Goal: Communication & Community: Answer question/provide support

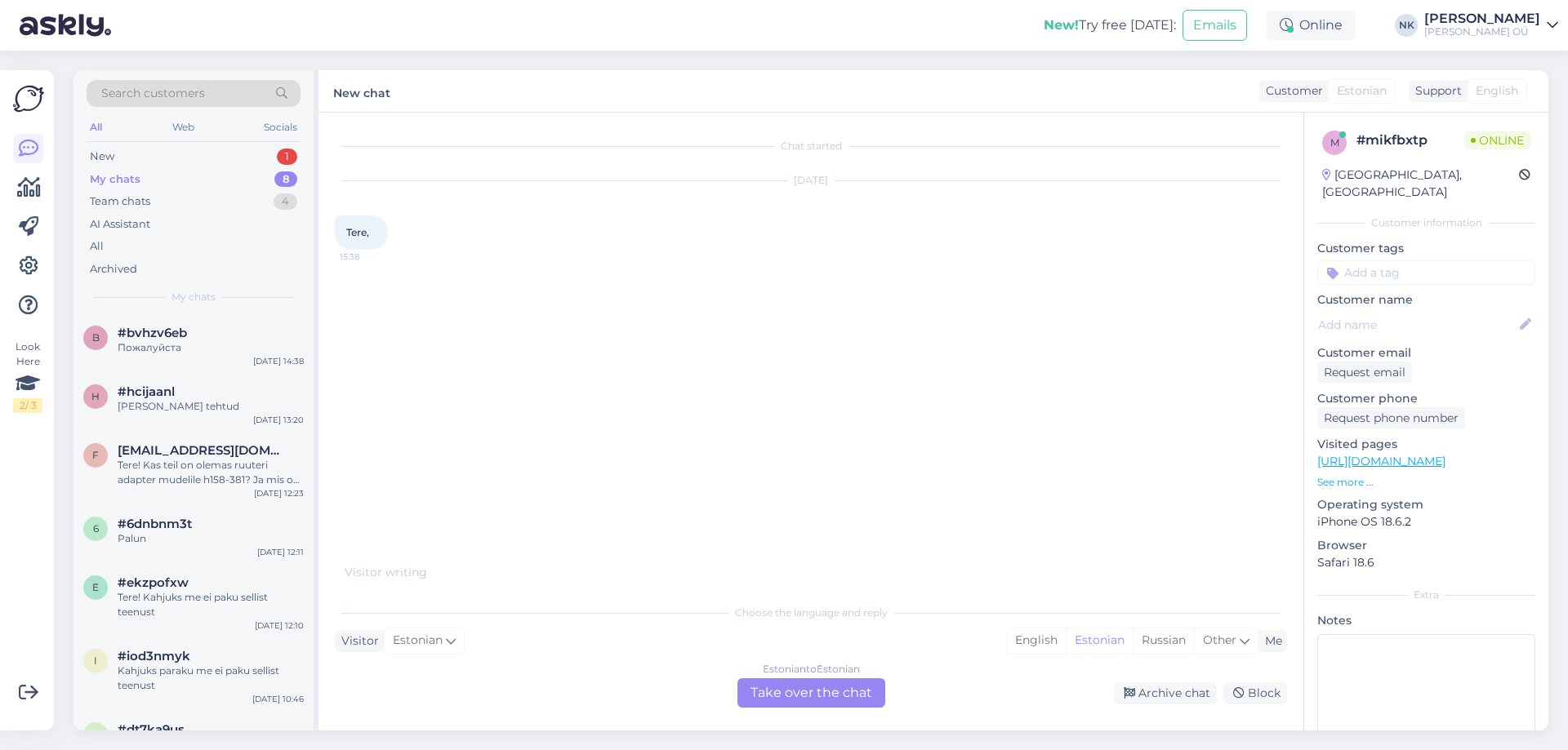
click at [772, 695] on div "Estonian to Estonian Take over the chat" at bounding box center [811, 692] width 148 height 29
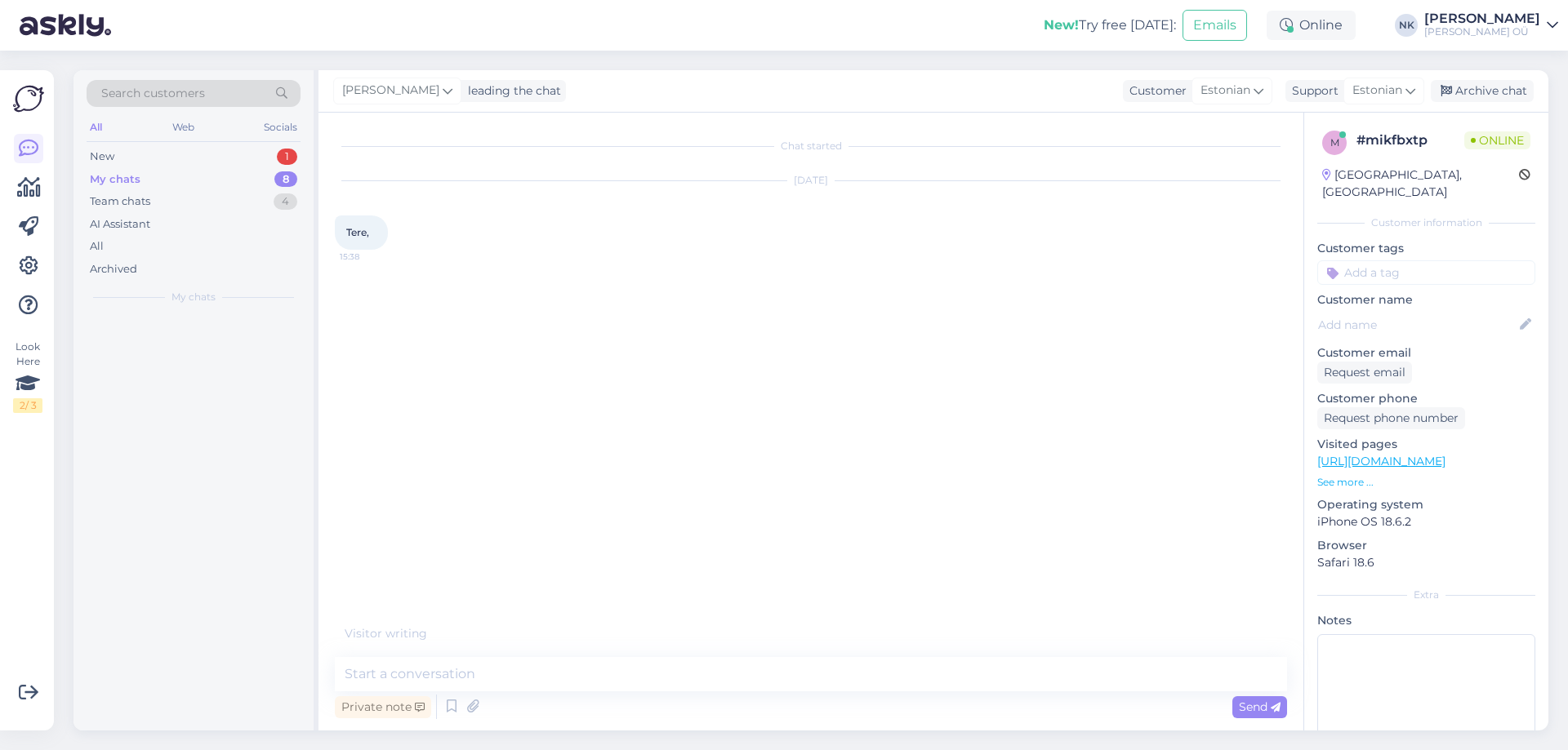
click at [701, 672] on textarea at bounding box center [811, 674] width 952 height 35
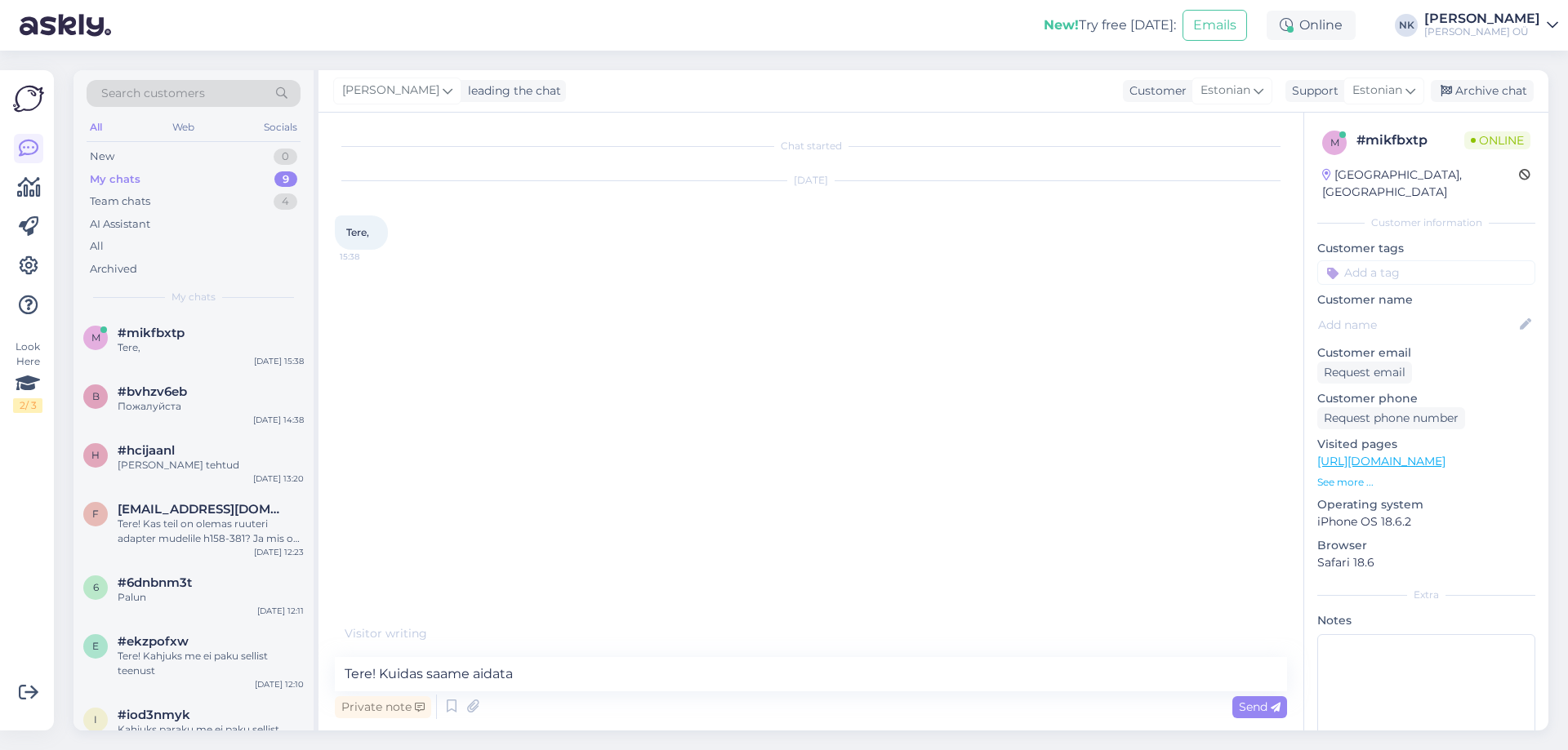
type textarea "Tere! Kuidas saame aidata?"
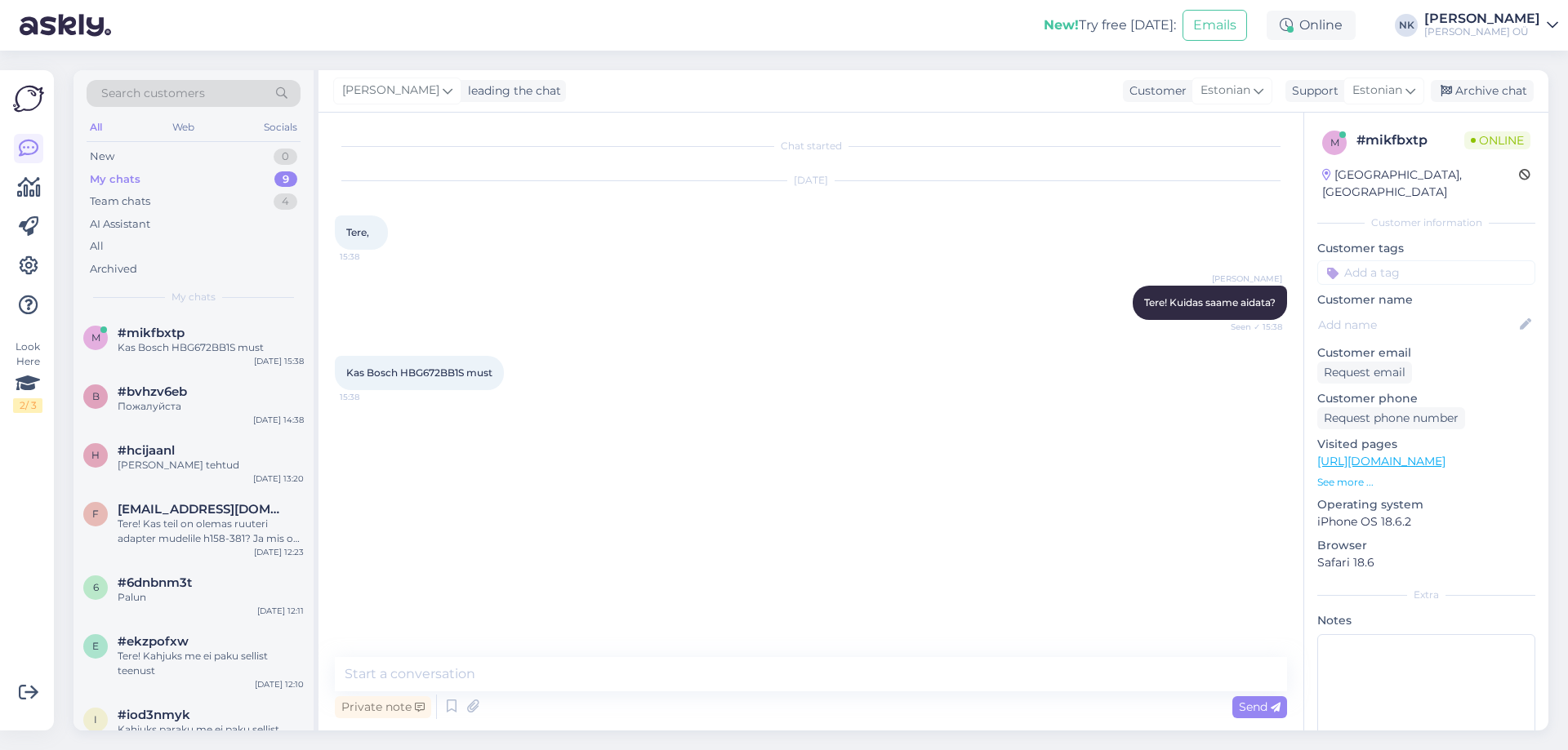
click at [1446, 454] on link "[URL][DOMAIN_NAME]" at bounding box center [1381, 461] width 128 height 15
click at [507, 680] on textarea at bounding box center [811, 674] width 952 height 35
paste textarea "AlphaTheta DDJ-GRV6"
paste textarea "Tartu [GEOGRAPHIC_DATA] 79"
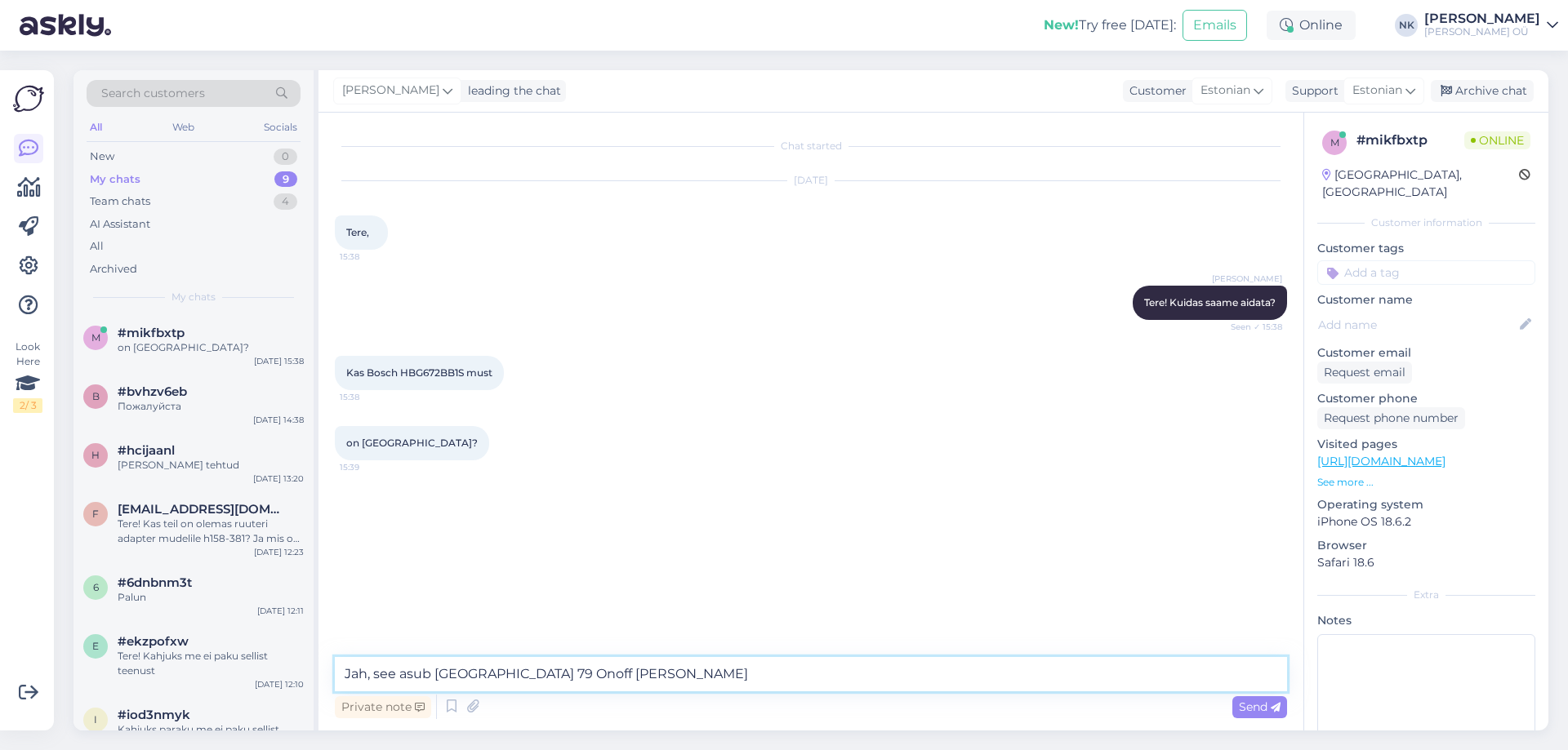
type textarea "Jah, see asub [GEOGRAPHIC_DATA] [GEOGRAPHIC_DATA] 79 Onoff poes"
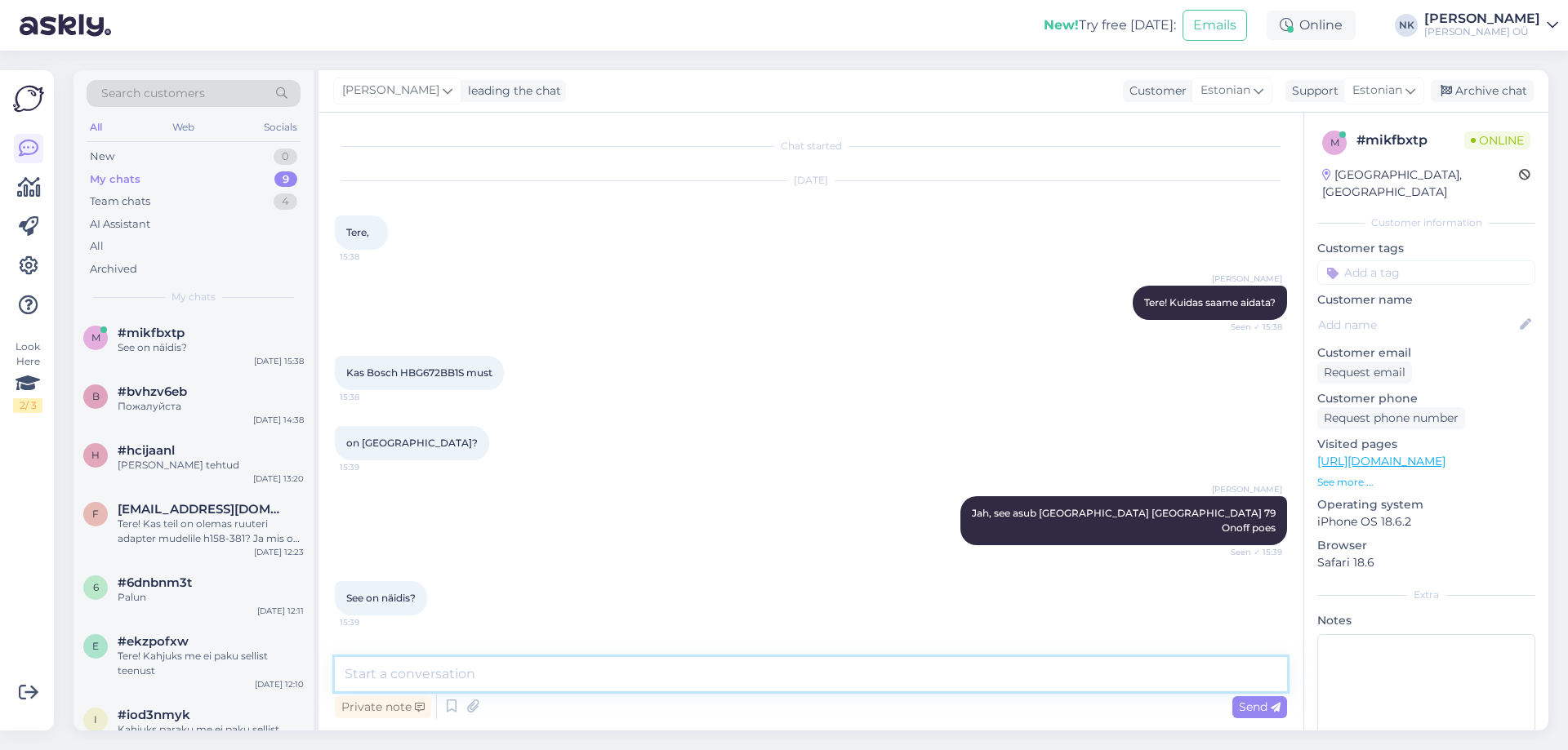
click at [578, 679] on textarea at bounding box center [811, 674] width 952 height 35
type textarea "Jah"
click at [539, 662] on textarea at bounding box center [811, 674] width 952 height 35
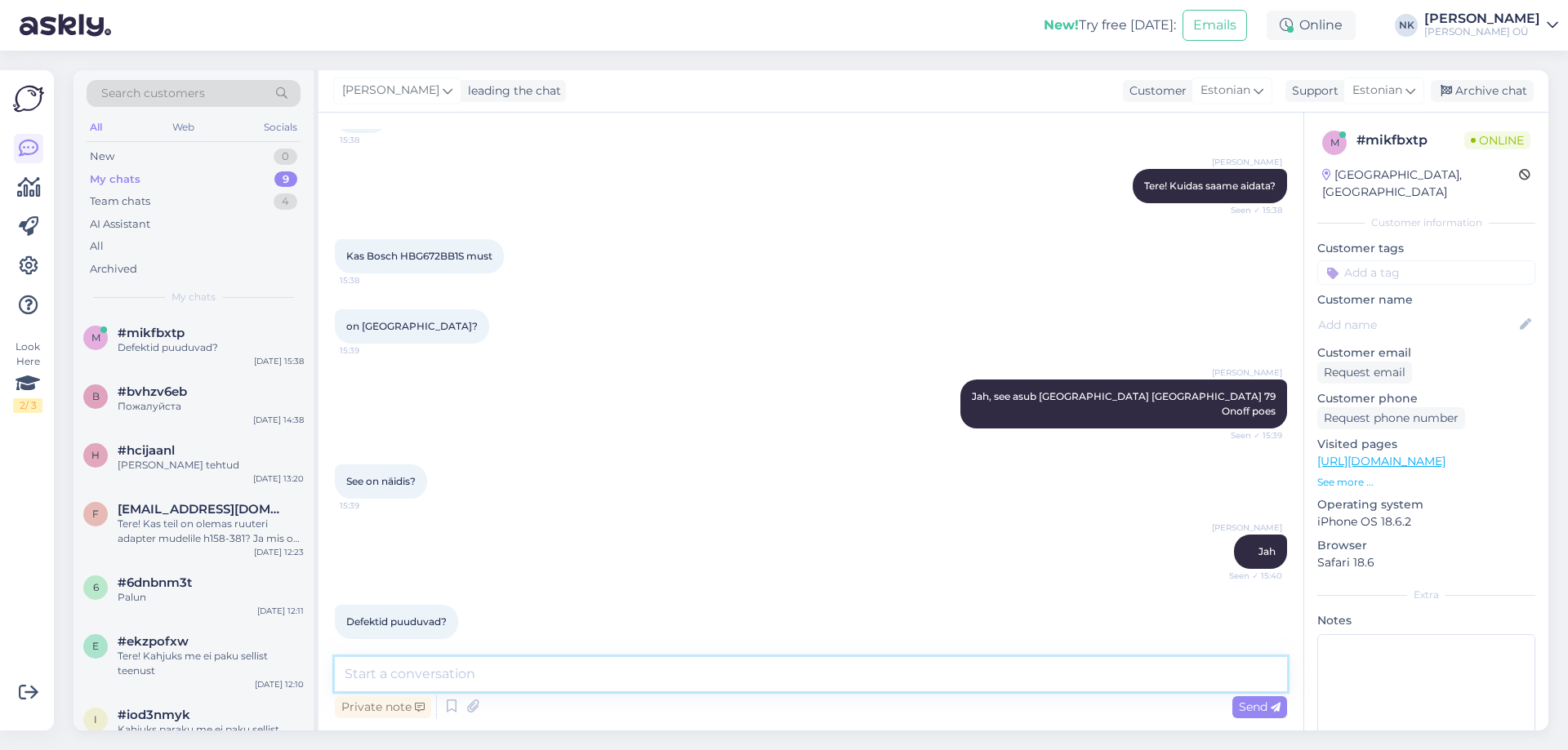
click at [485, 669] on textarea at bounding box center [811, 674] width 952 height 35
type textarea "Defekte pole"
drag, startPoint x: 445, startPoint y: 672, endPoint x: 266, endPoint y: 682, distance: 179.3
click at [266, 682] on div "Search customers All Web Socials New 0 My chats 9 Team chats 4 AI Assistant All…" at bounding box center [811, 400] width 1475 height 661
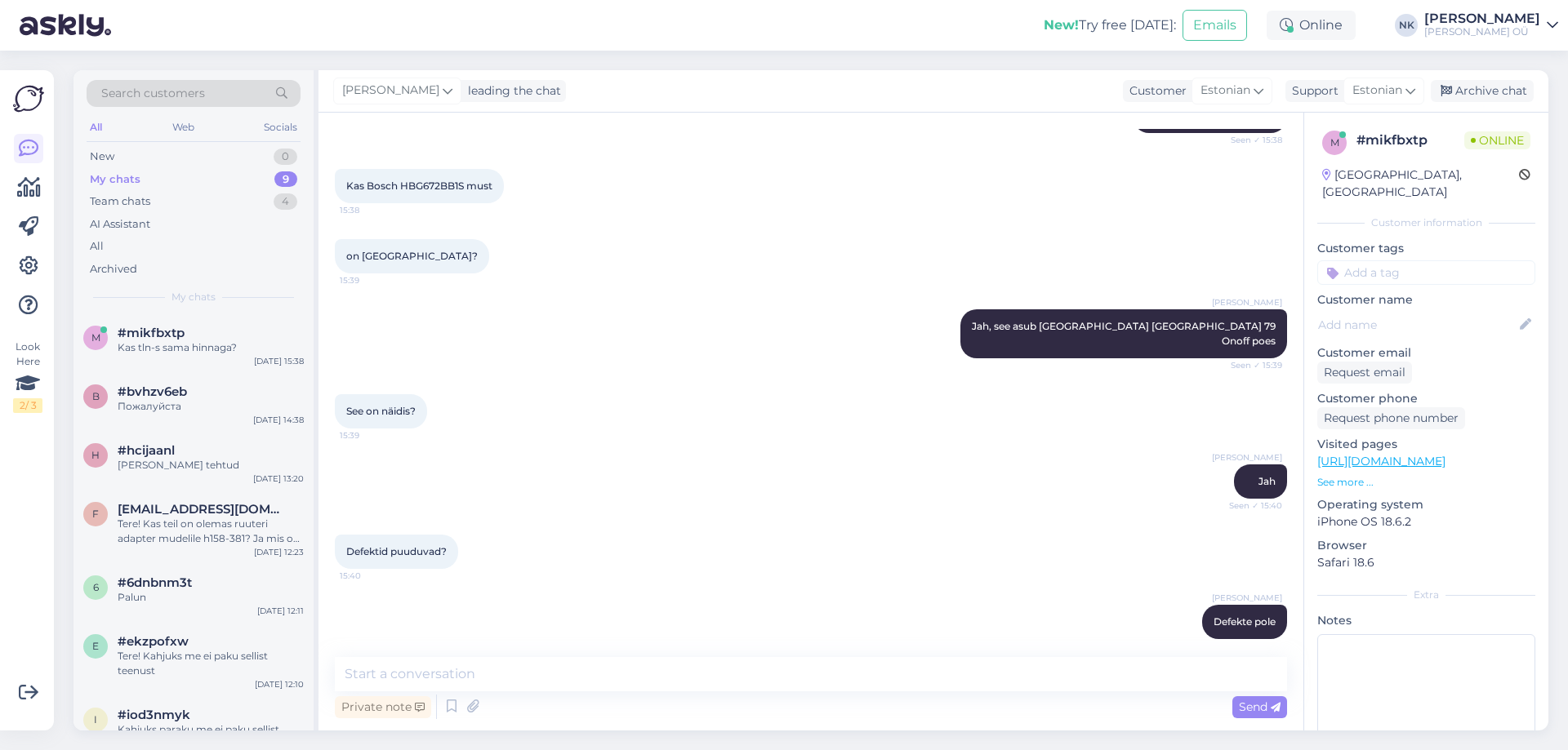
scroll to position [0, 0]
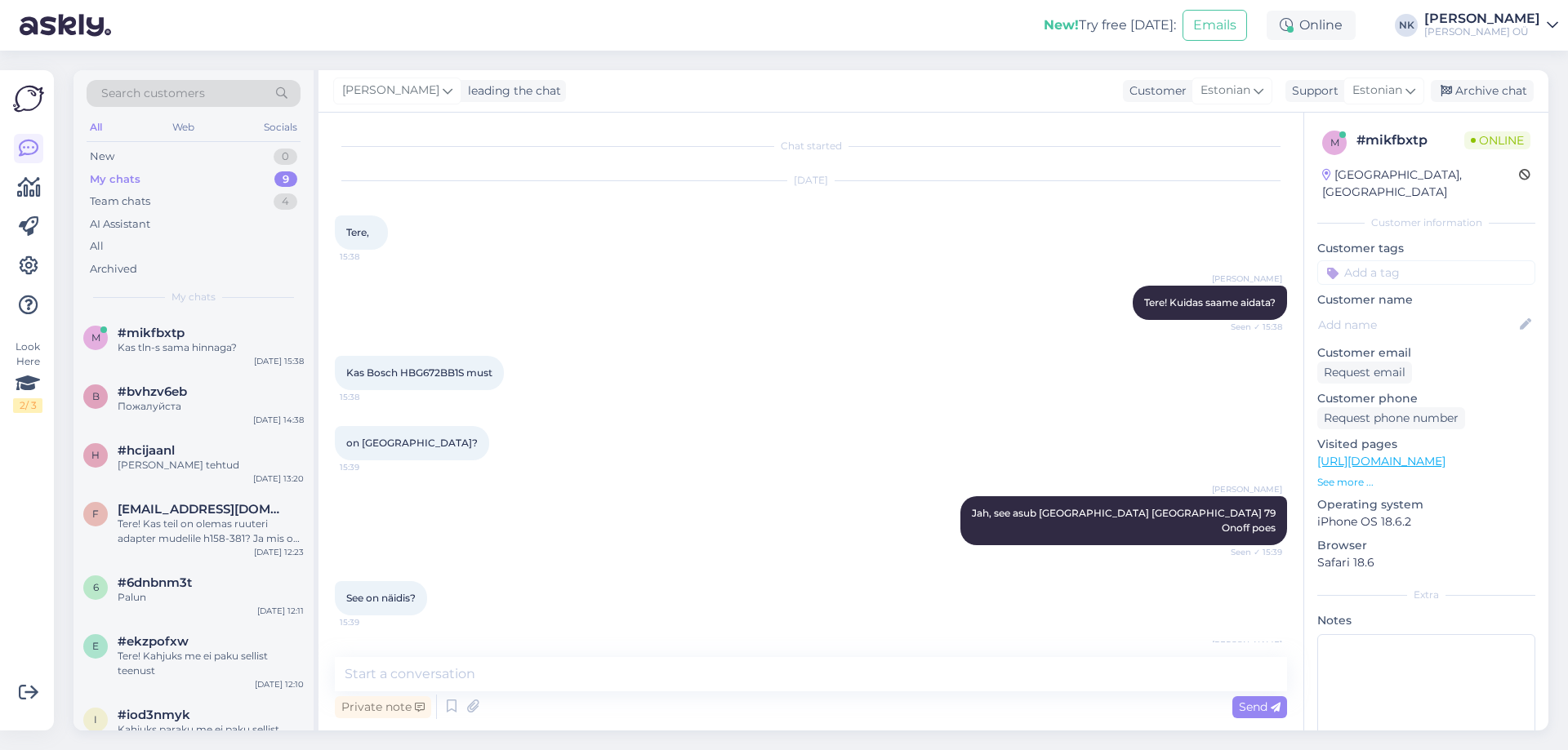
click at [1417, 454] on link "[URL][DOMAIN_NAME]" at bounding box center [1381, 461] width 128 height 15
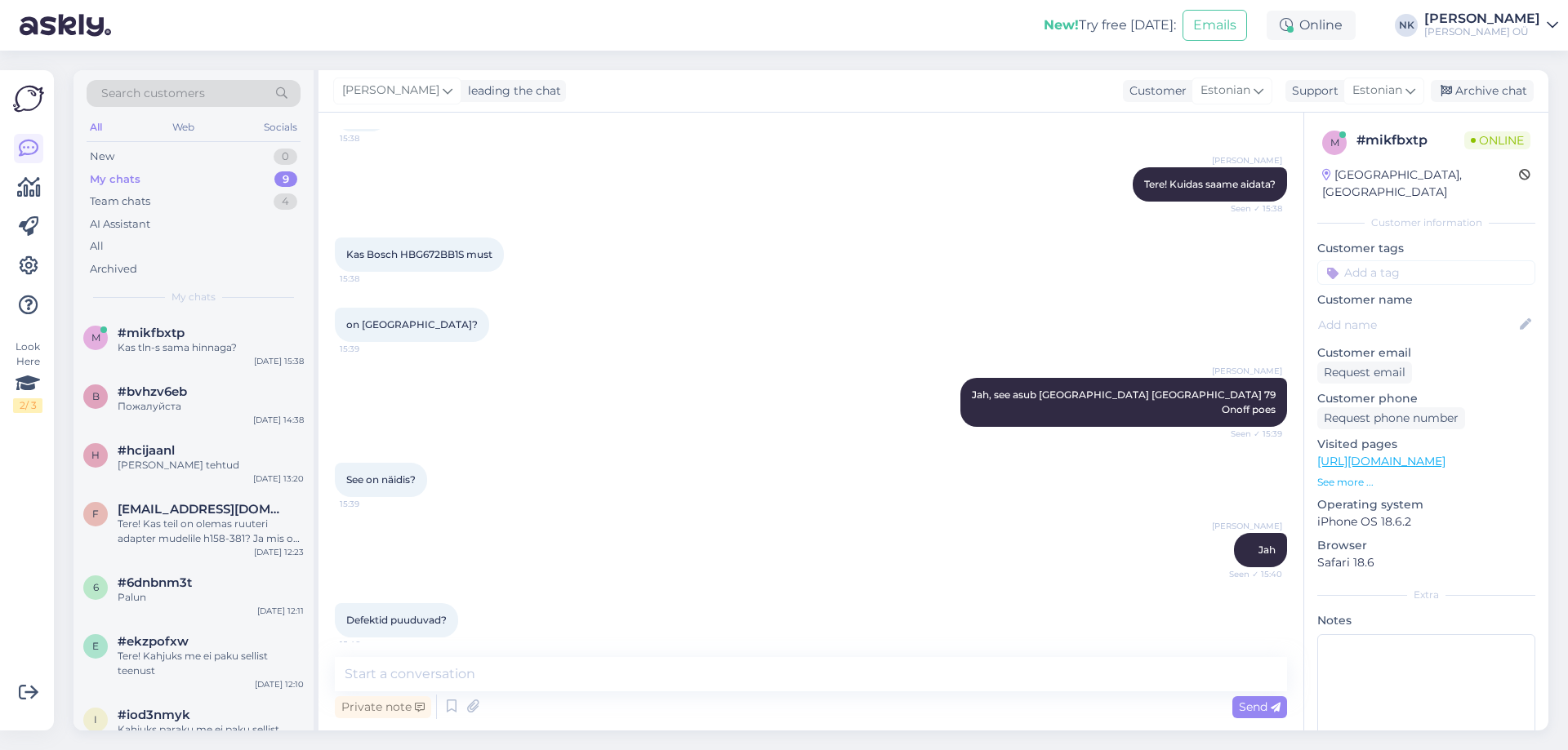
scroll to position [257, 0]
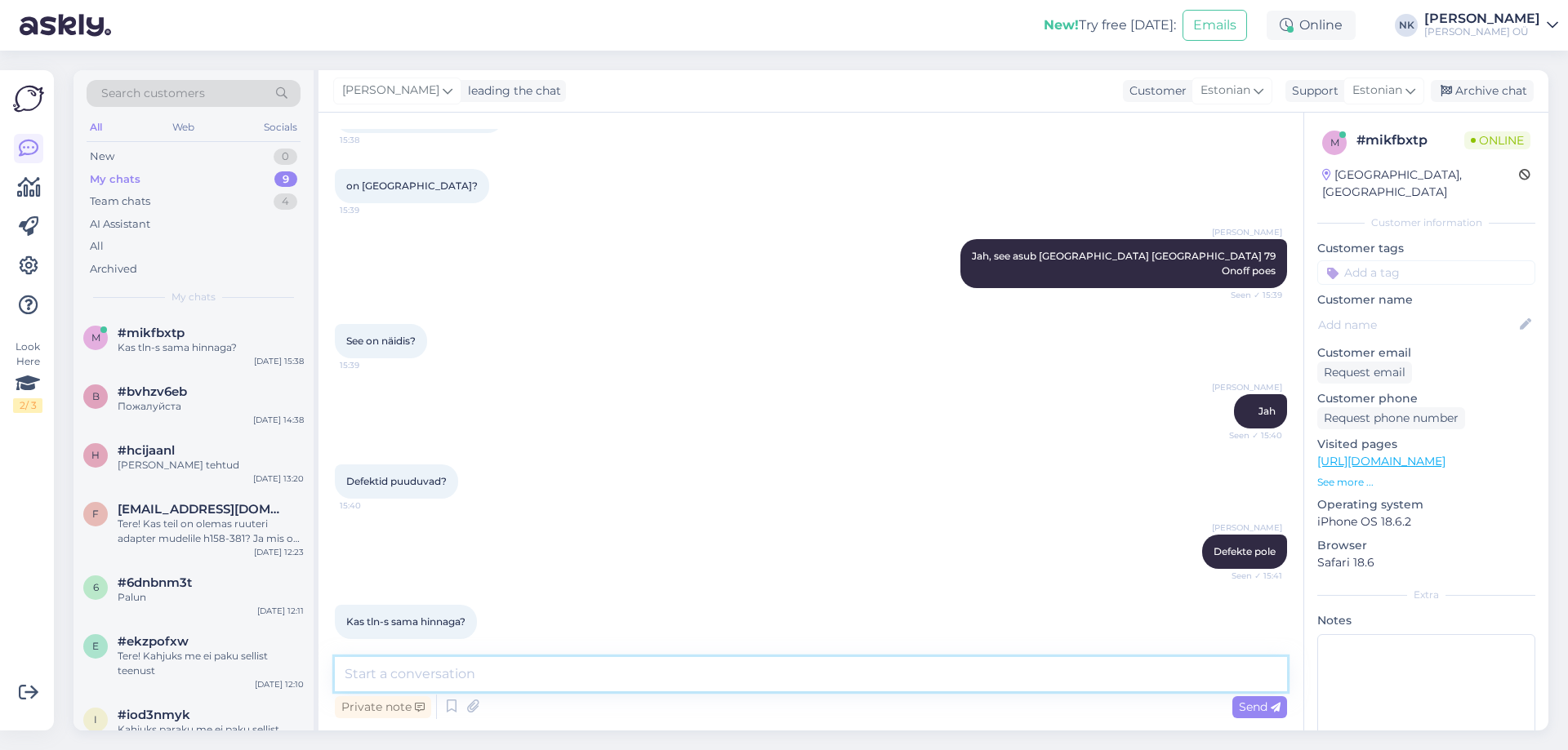
click at [522, 670] on textarea at bounding box center [811, 674] width 952 height 35
type textarea "Seda pole [GEOGRAPHIC_DATA], see on vana [PERSON_NAME] viimane on [GEOGRAPHIC_D…"
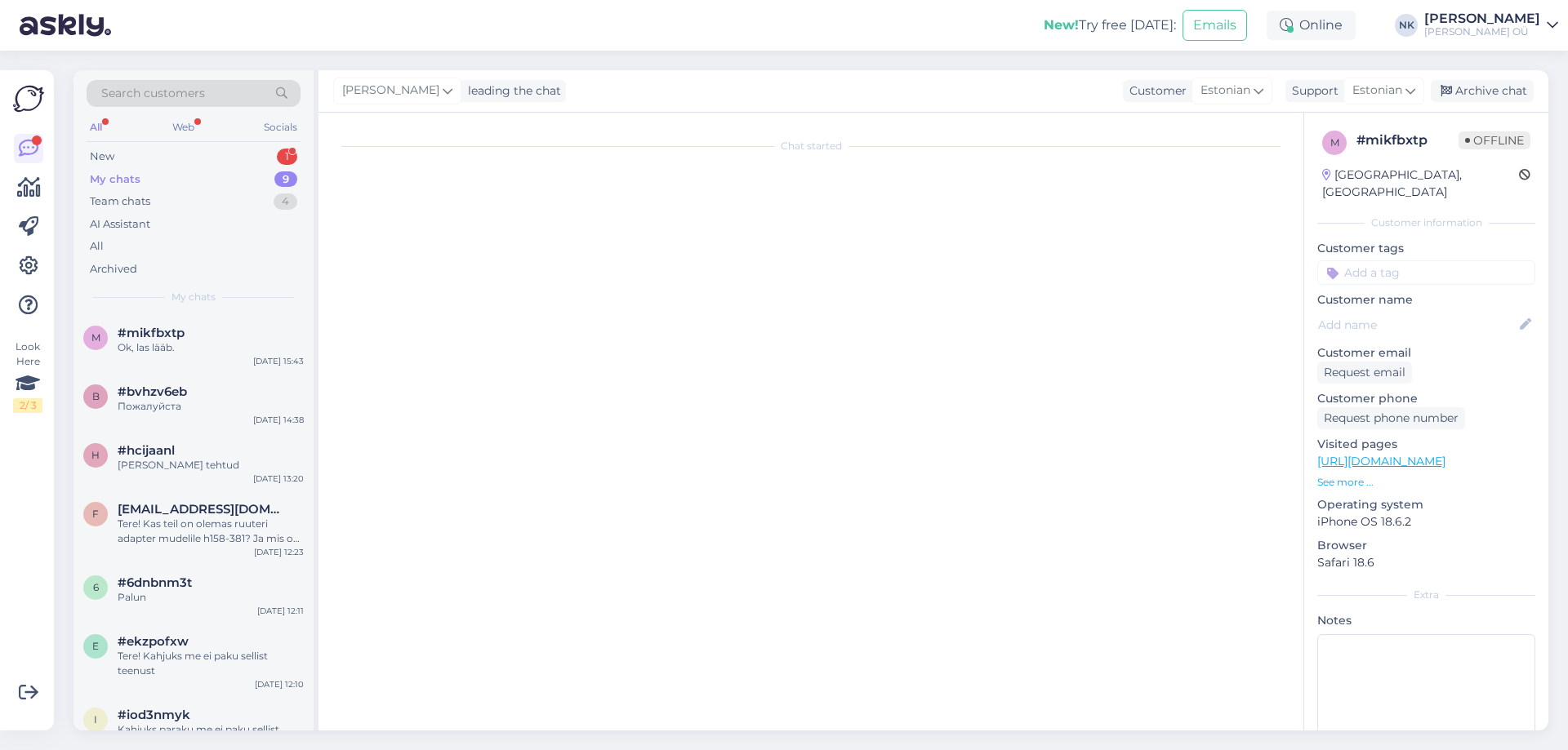
scroll to position [0, 0]
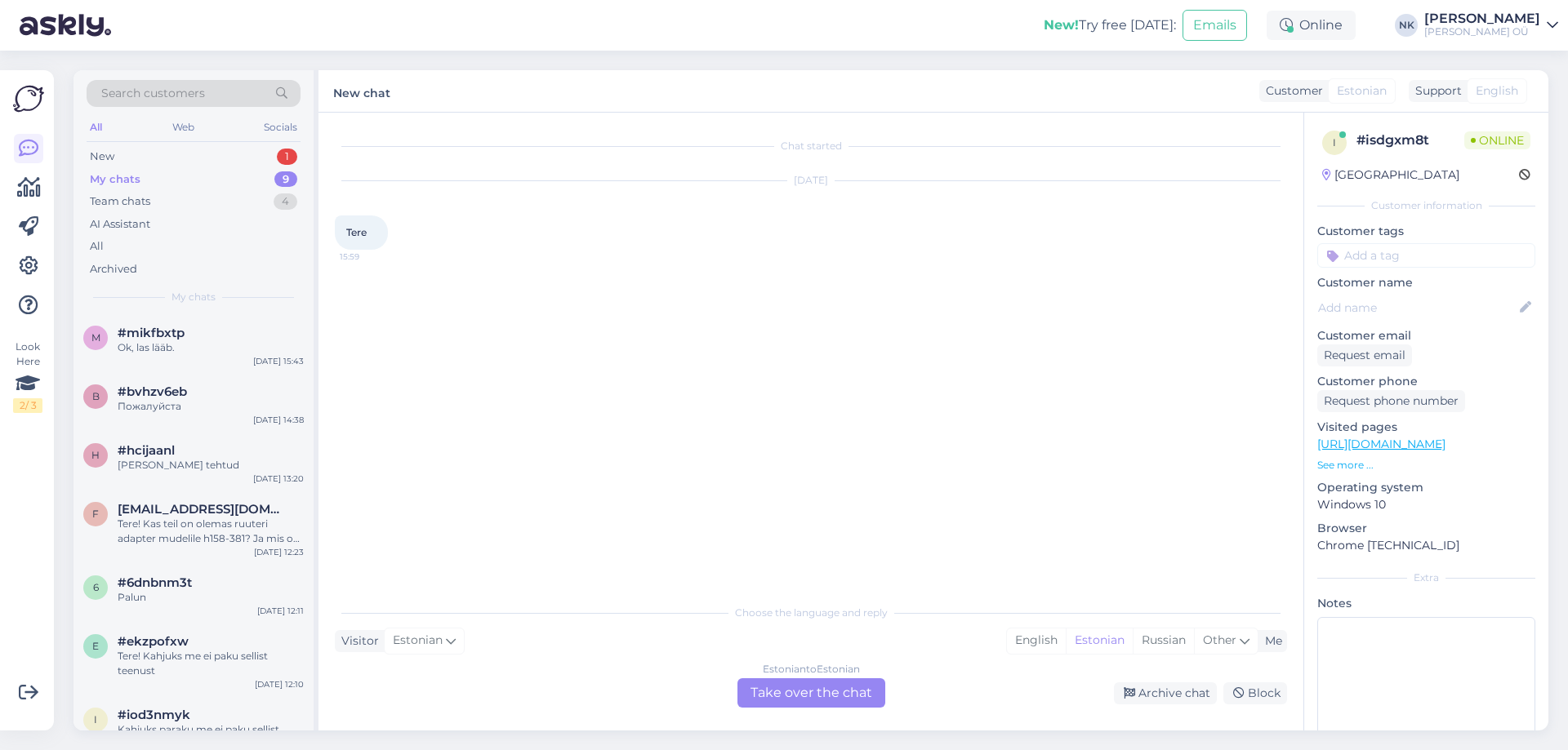
click at [844, 701] on div "Estonian to Estonian Take over the chat" at bounding box center [811, 692] width 148 height 29
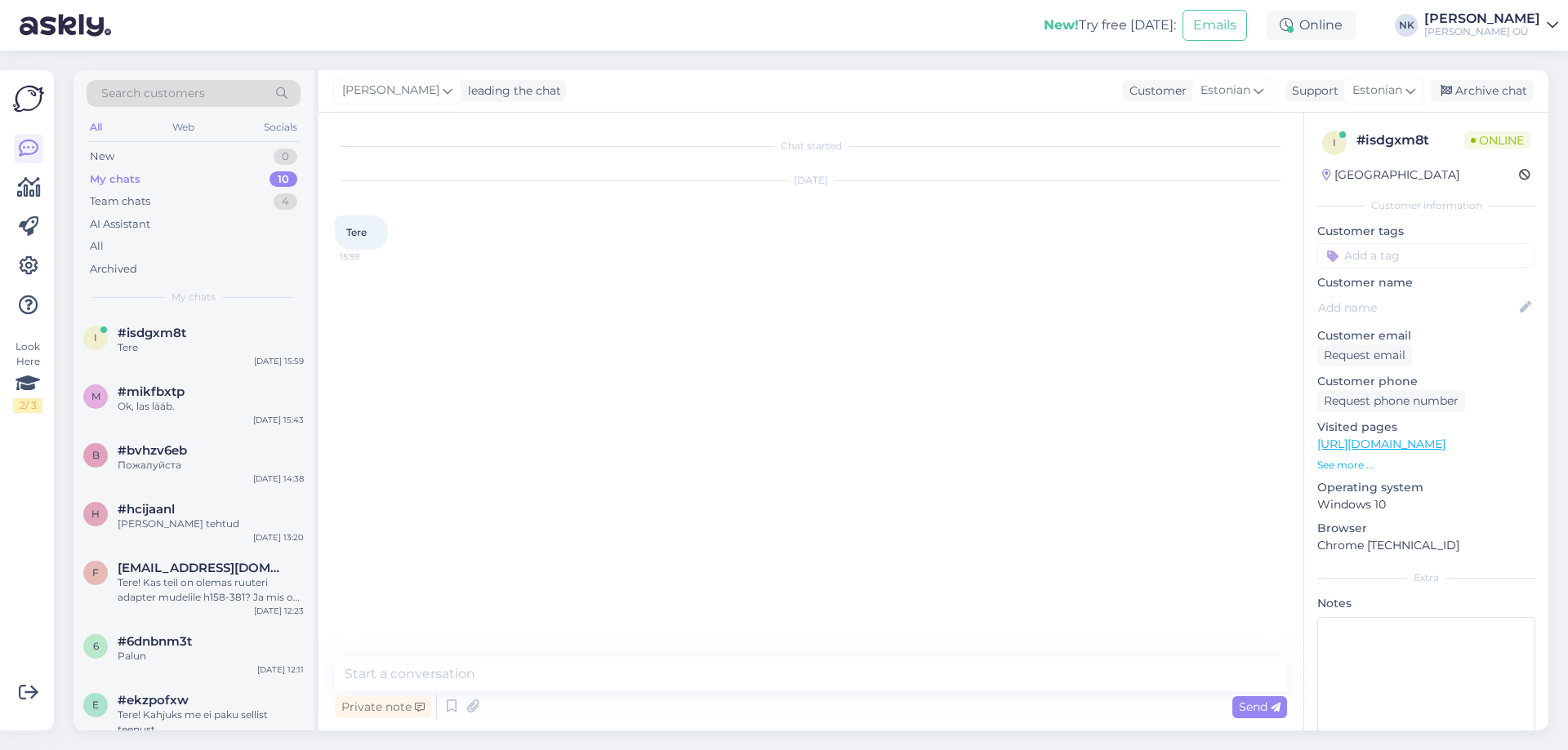
click at [831, 694] on div "Private note Send" at bounding box center [811, 707] width 952 height 31
click at [829, 707] on div "Private note Send" at bounding box center [811, 707] width 952 height 31
click at [828, 687] on textarea at bounding box center [811, 674] width 952 height 35
type textarea "Tere! Kuidas saan aidata?"
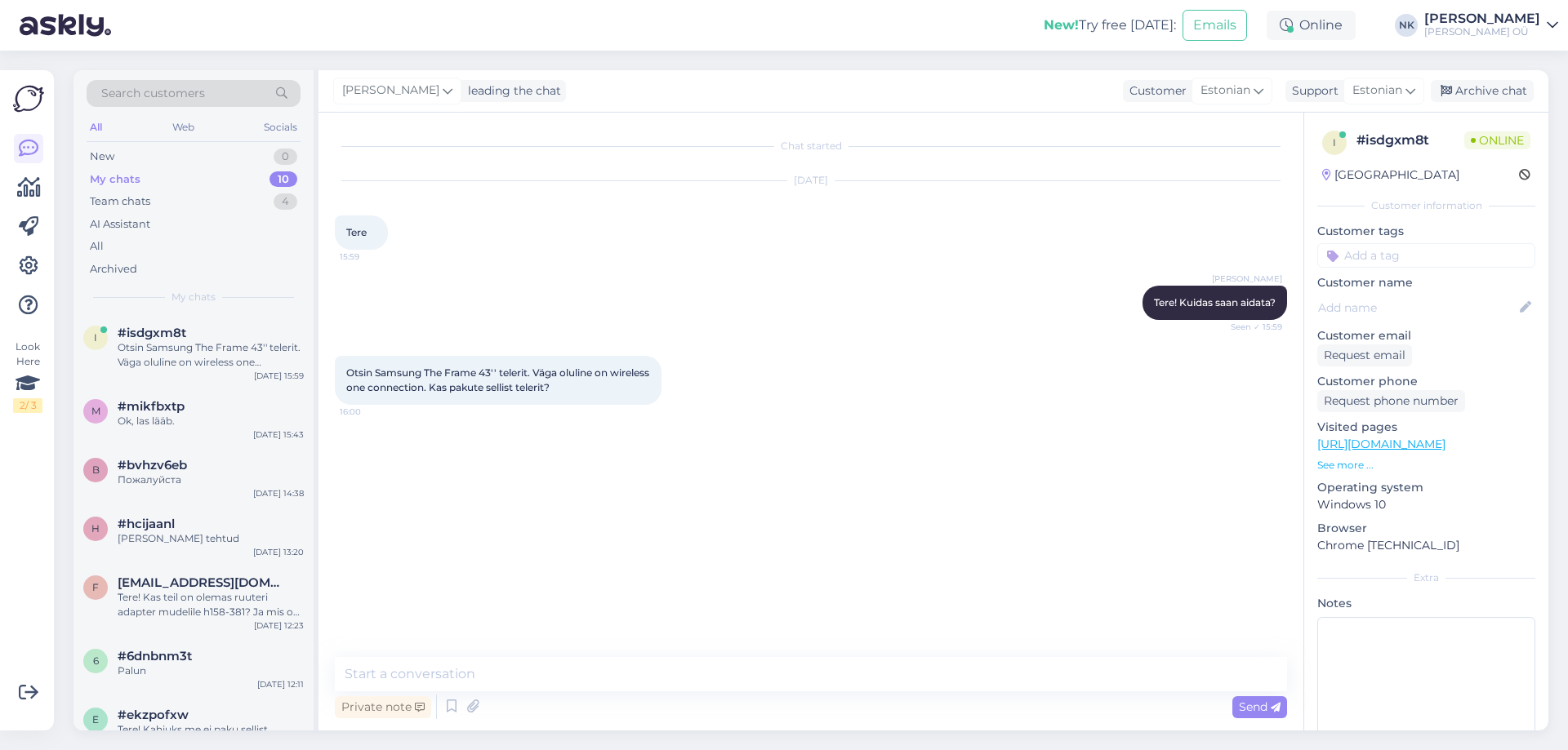
click at [1446, 444] on link "[URL][DOMAIN_NAME]" at bounding box center [1381, 444] width 128 height 15
drag, startPoint x: 463, startPoint y: 390, endPoint x: 336, endPoint y: 389, distance: 127.0
click at [336, 389] on div "Otsin Samsung The Frame 43'' telerit. Väga oluline on wireless one connection. …" at bounding box center [498, 380] width 327 height 49
copy span "wireless one connectio"
click at [1417, 445] on link "[URL][DOMAIN_NAME]" at bounding box center [1381, 444] width 128 height 15
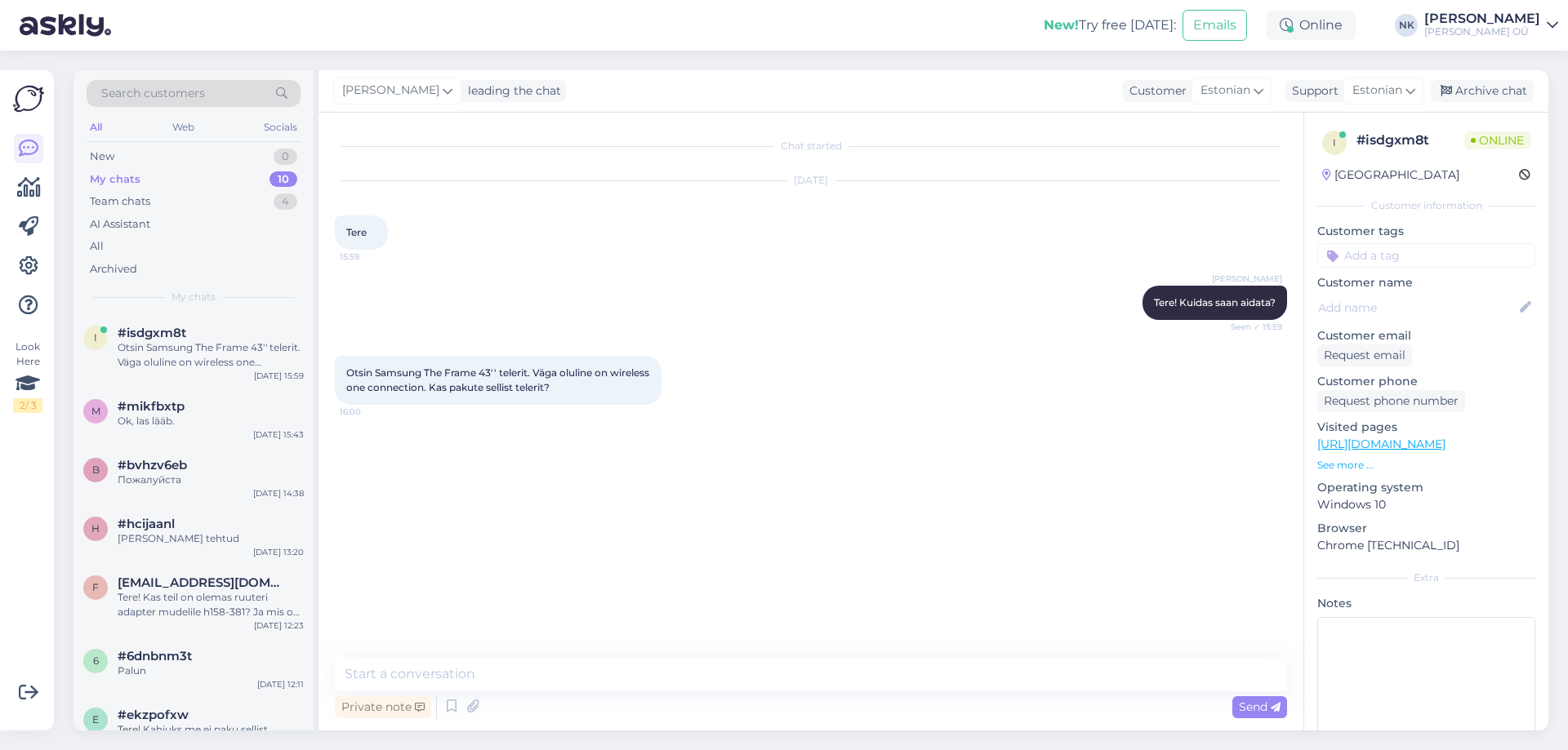
click at [591, 656] on div "Chat started [DATE] Tere 15:59 [PERSON_NAME] Tere! Kuidas saan aidata? Seen ✓ 1…" at bounding box center [811, 421] width 985 height 618
click at [536, 672] on textarea at bounding box center [811, 674] width 952 height 35
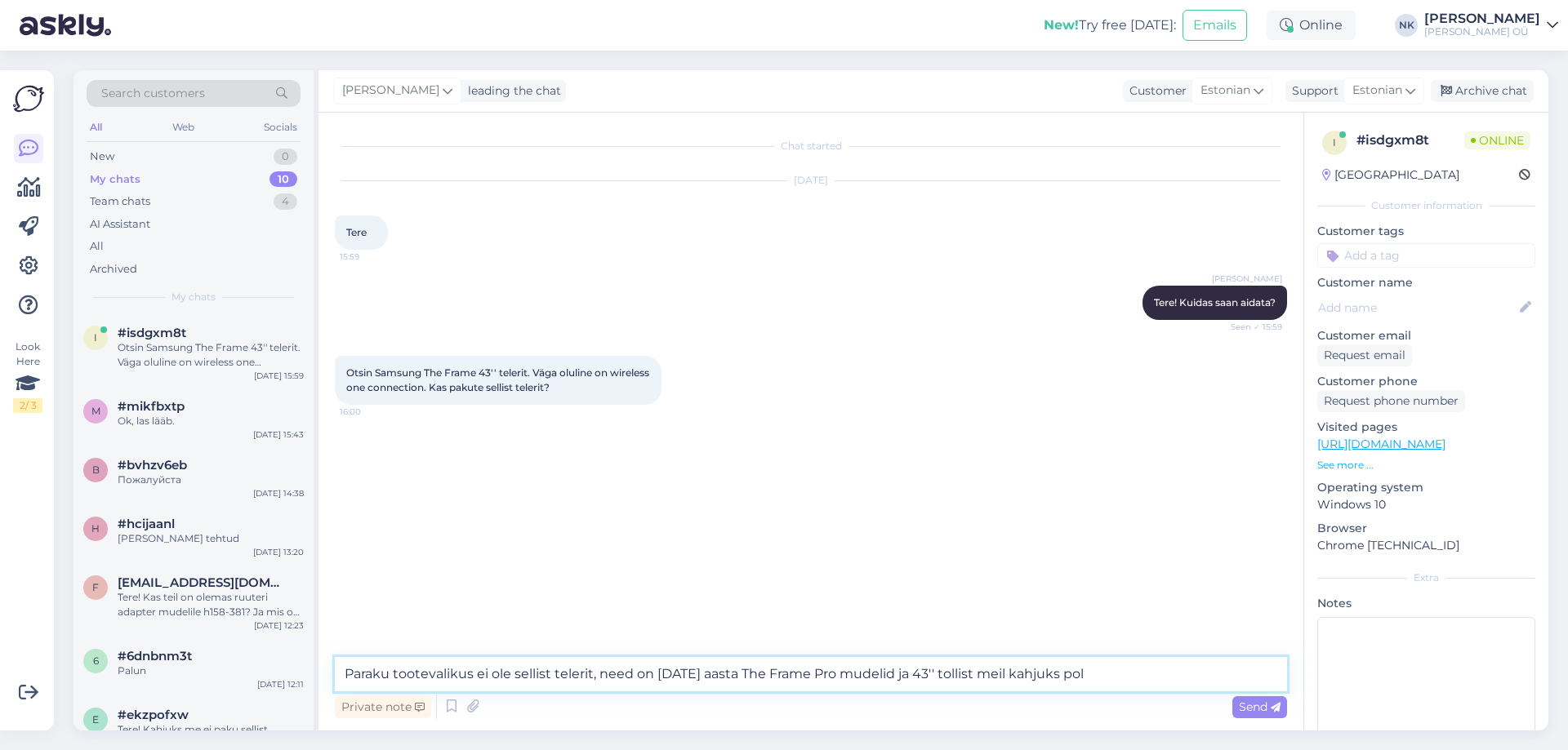
type textarea "Paraku tootevalikus ei ole sellist telerit, need on [DATE] aasta The Frame Pro …"
